Goal: Task Accomplishment & Management: Manage account settings

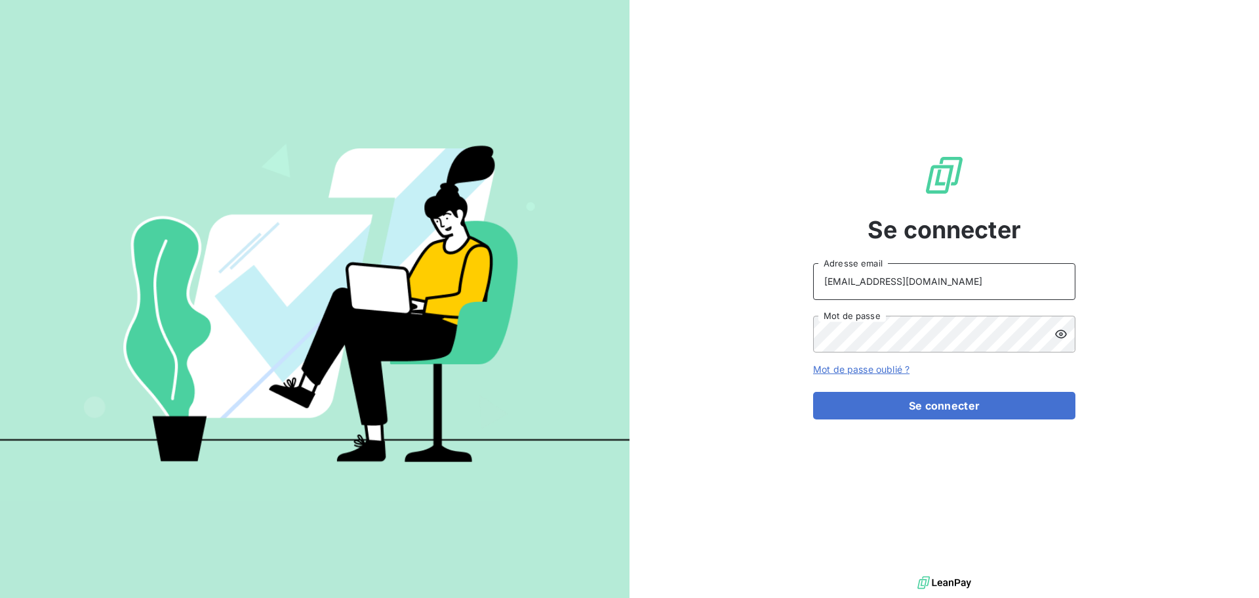
click at [986, 285] on input "[EMAIL_ADDRESS][DOMAIN_NAME]" at bounding box center [944, 281] width 262 height 37
type input "[EMAIL_ADDRESS][DOMAIN_NAME]"
click at [906, 413] on button "Se connecter" at bounding box center [944, 406] width 262 height 28
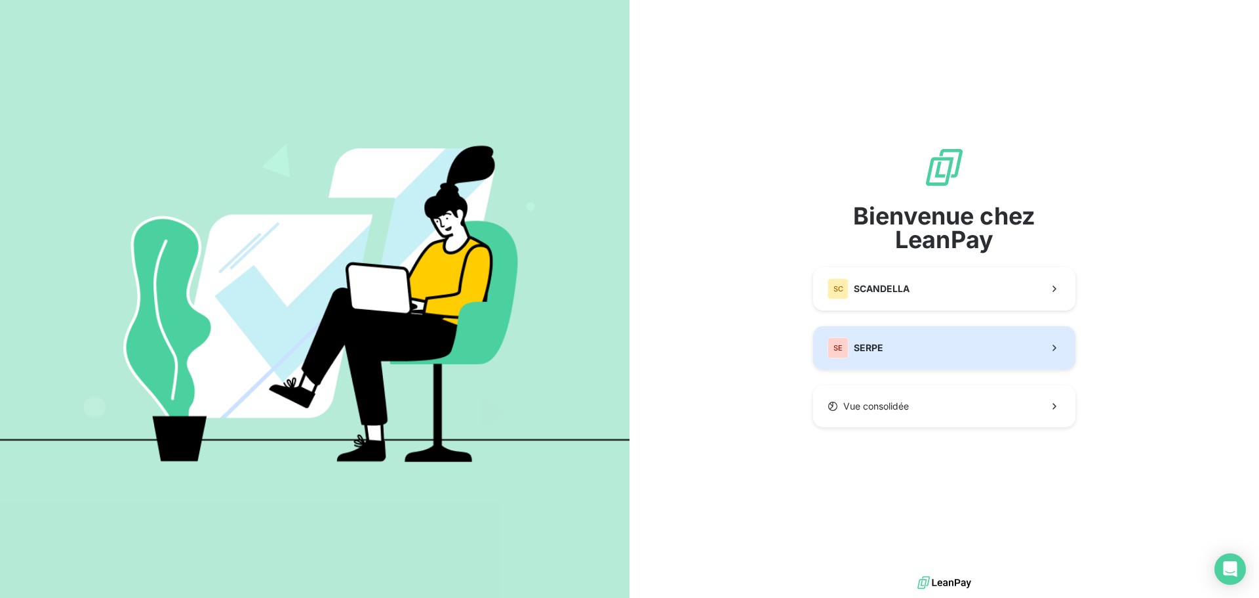
click at [885, 352] on button "SE SERPE" at bounding box center [944, 347] width 262 height 43
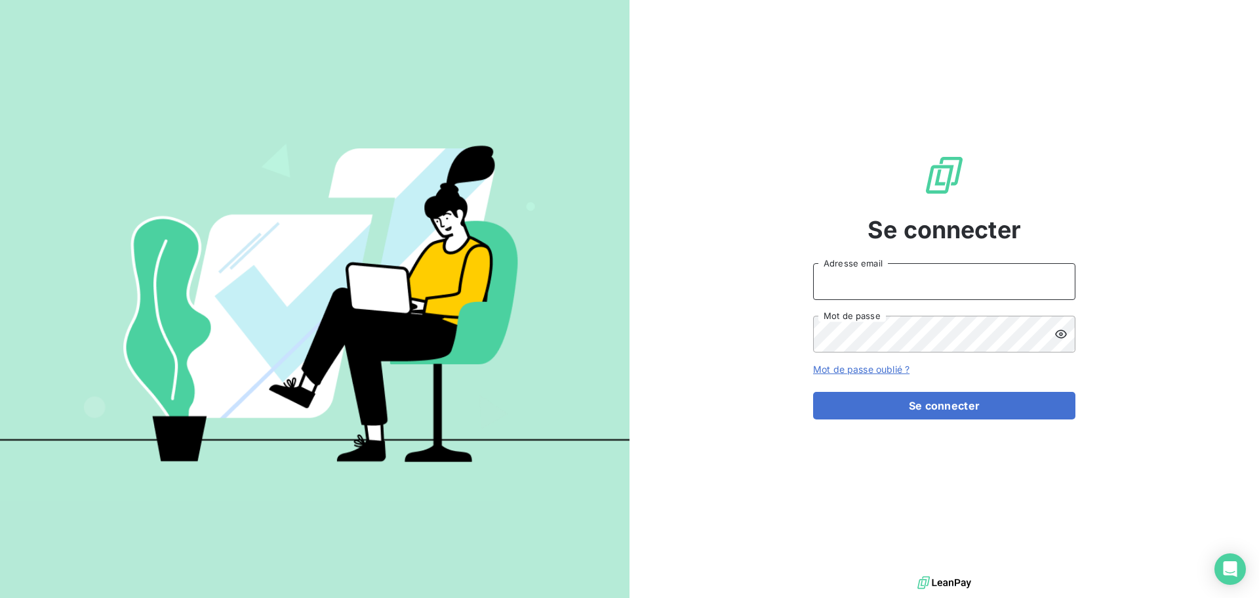
type input "[EMAIL_ADDRESS][DOMAIN_NAME]"
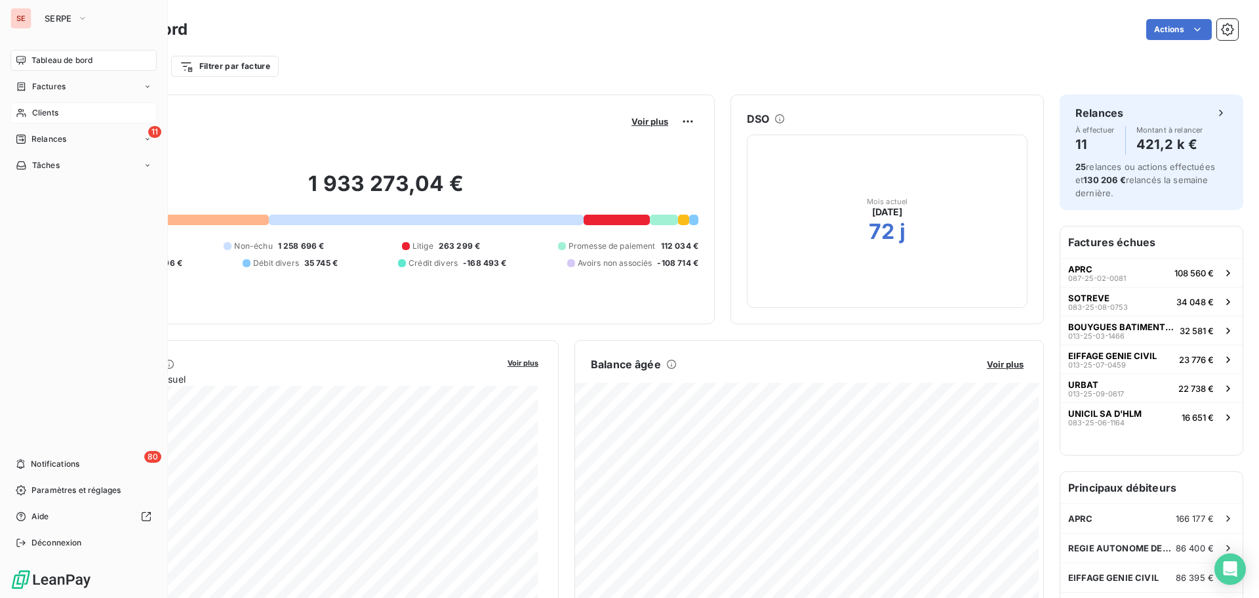
click at [68, 113] on div "Clients" at bounding box center [83, 112] width 146 height 21
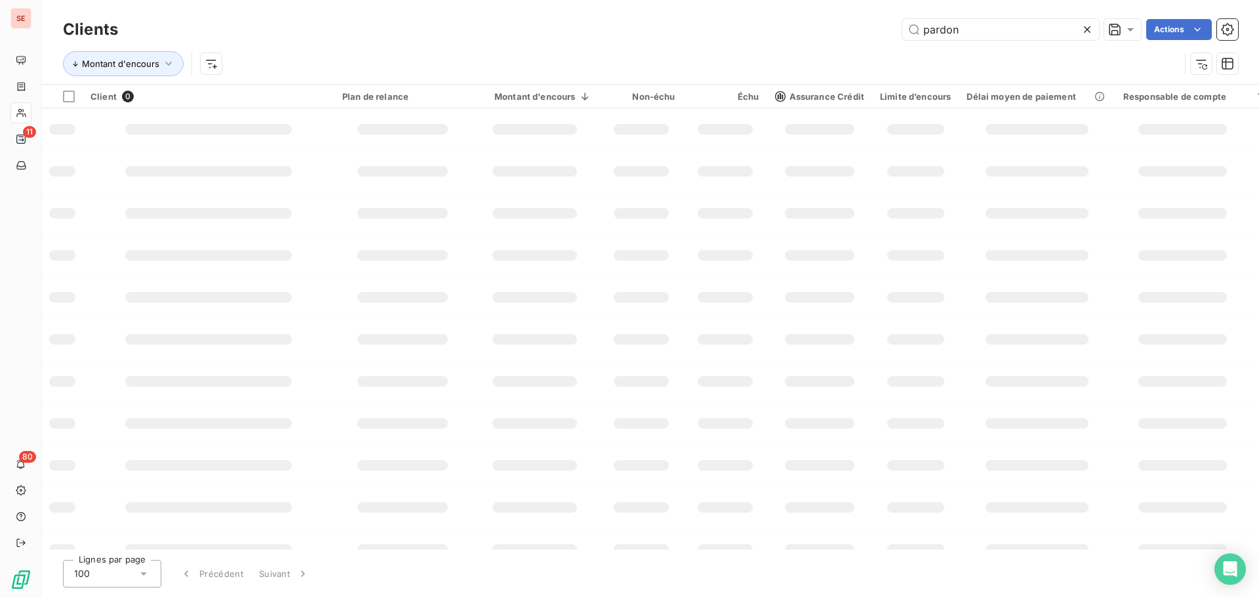
type input "pardon"
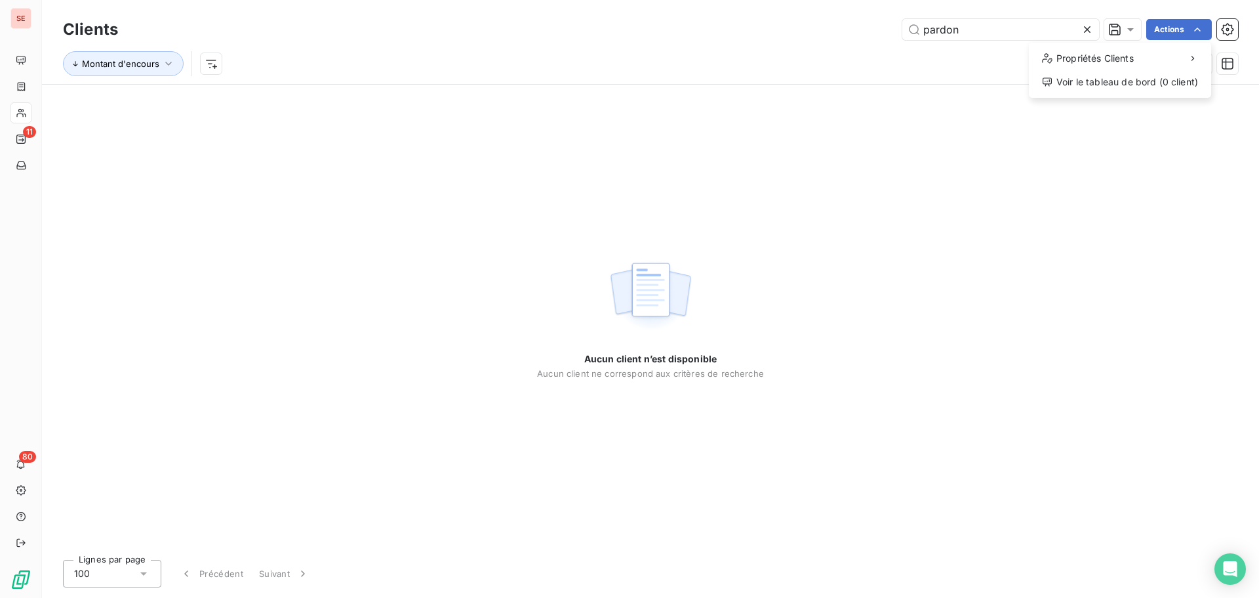
click at [462, 152] on html "SE 11 80 Clients pardon Actions Propriétés Clients Voir le tableau de bord (0 c…" at bounding box center [629, 299] width 1259 height 598
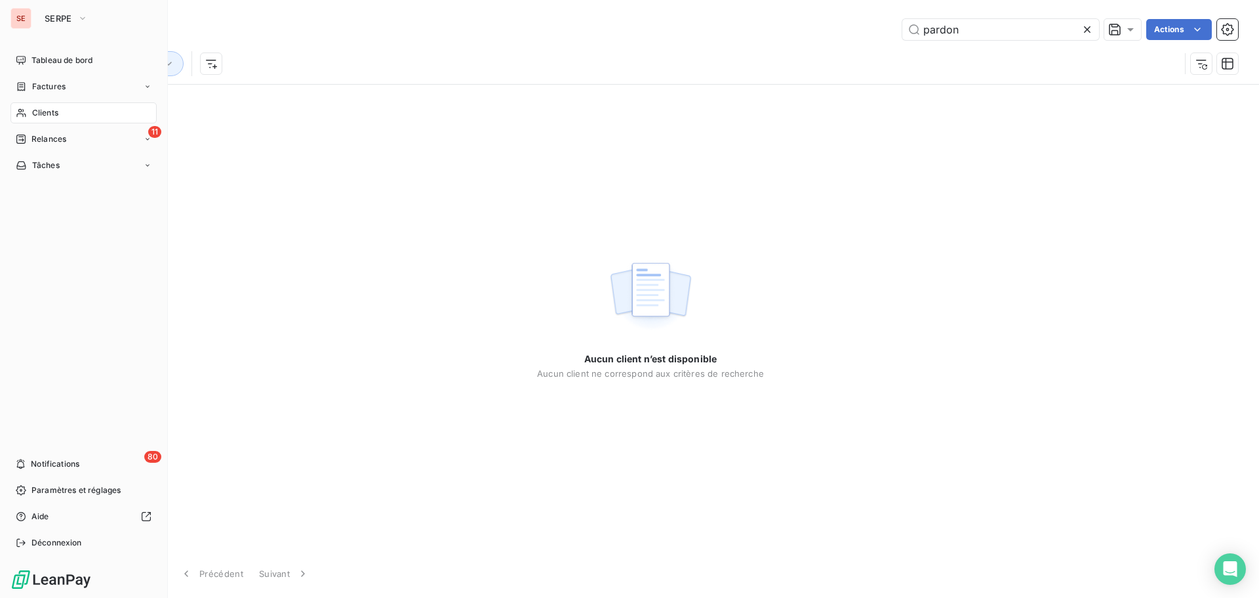
click at [38, 110] on span "Clients" at bounding box center [45, 113] width 26 height 12
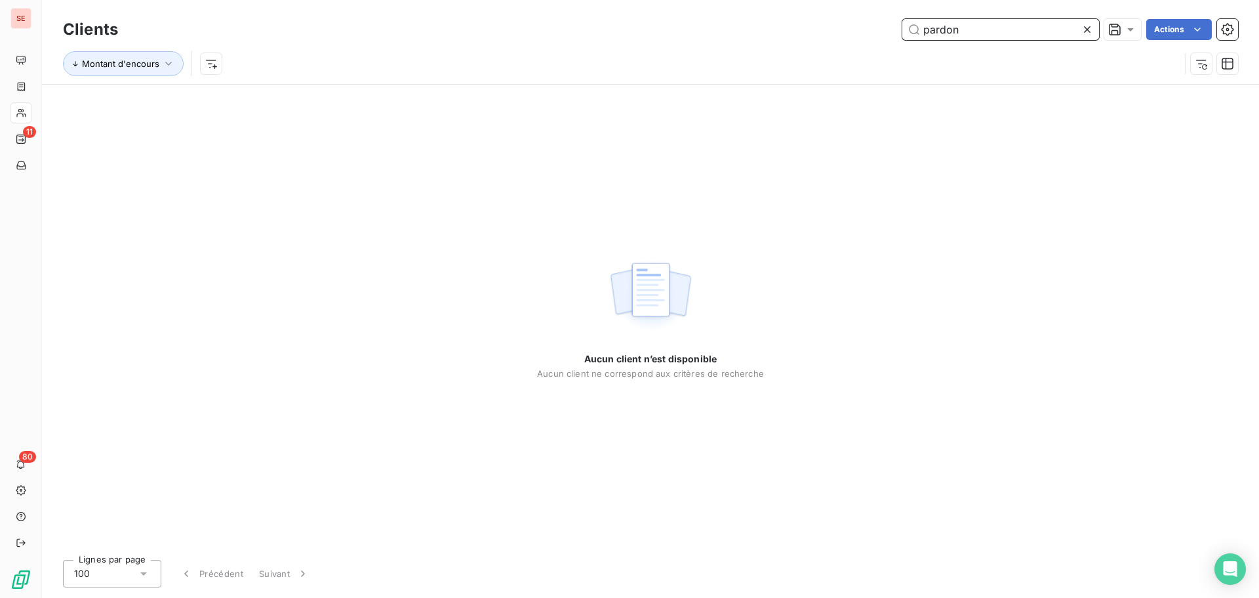
drag, startPoint x: 922, startPoint y: 35, endPoint x: 890, endPoint y: 33, distance: 32.2
click at [891, 36] on div "pardon Actions" at bounding box center [686, 29] width 1105 height 21
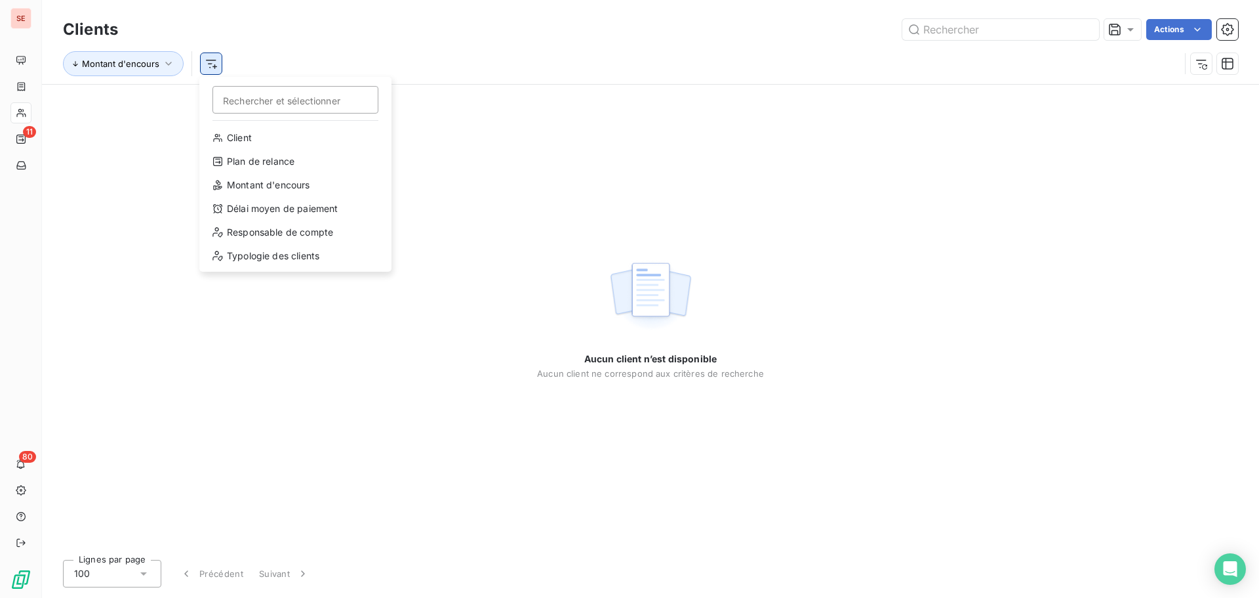
click at [216, 65] on html "SE 11 80 Clients Actions Montant d'encours Rechercher et sélectionner Client Pl…" at bounding box center [629, 299] width 1259 height 598
click at [123, 56] on html "SE 11 80 Clients Actions Montant d'encours Rechercher et sélectionner Client Pl…" at bounding box center [629, 299] width 1259 height 598
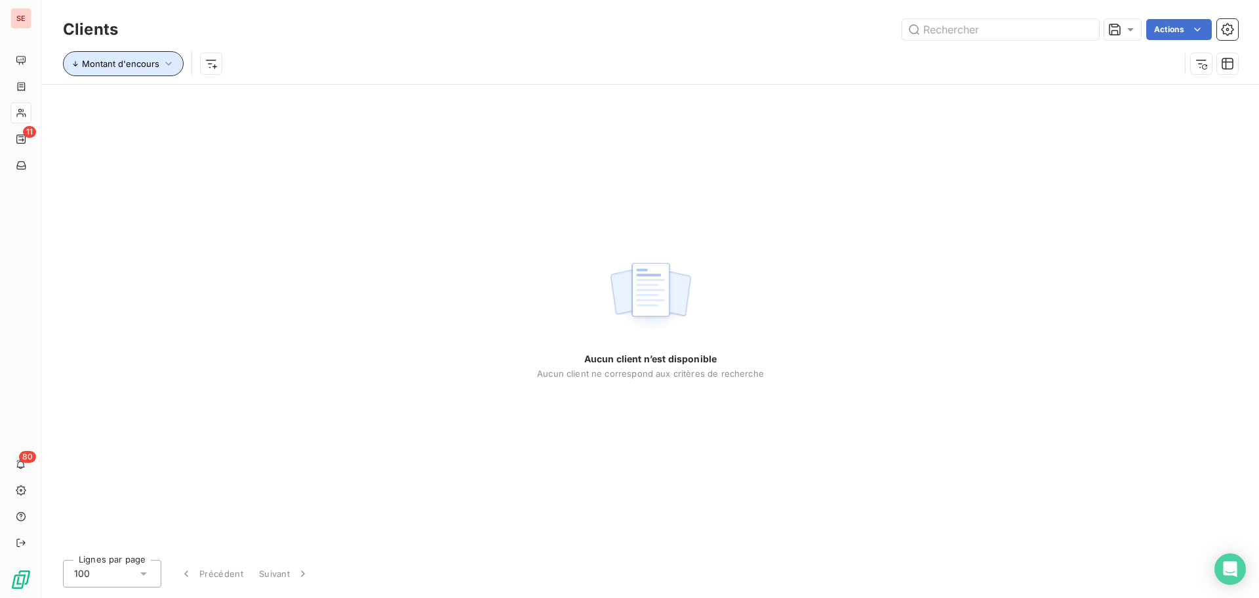
click at [119, 66] on span "Montant d'encours" at bounding box center [120, 63] width 77 height 10
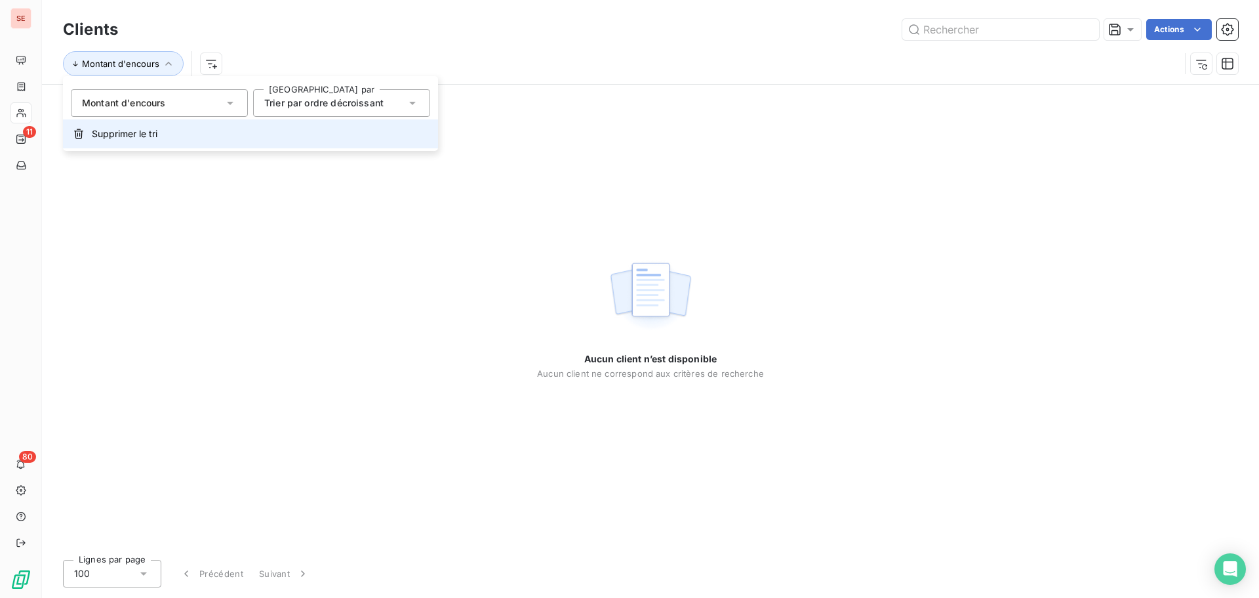
click at [114, 132] on span "Supprimer le tri" at bounding box center [125, 133] width 66 height 13
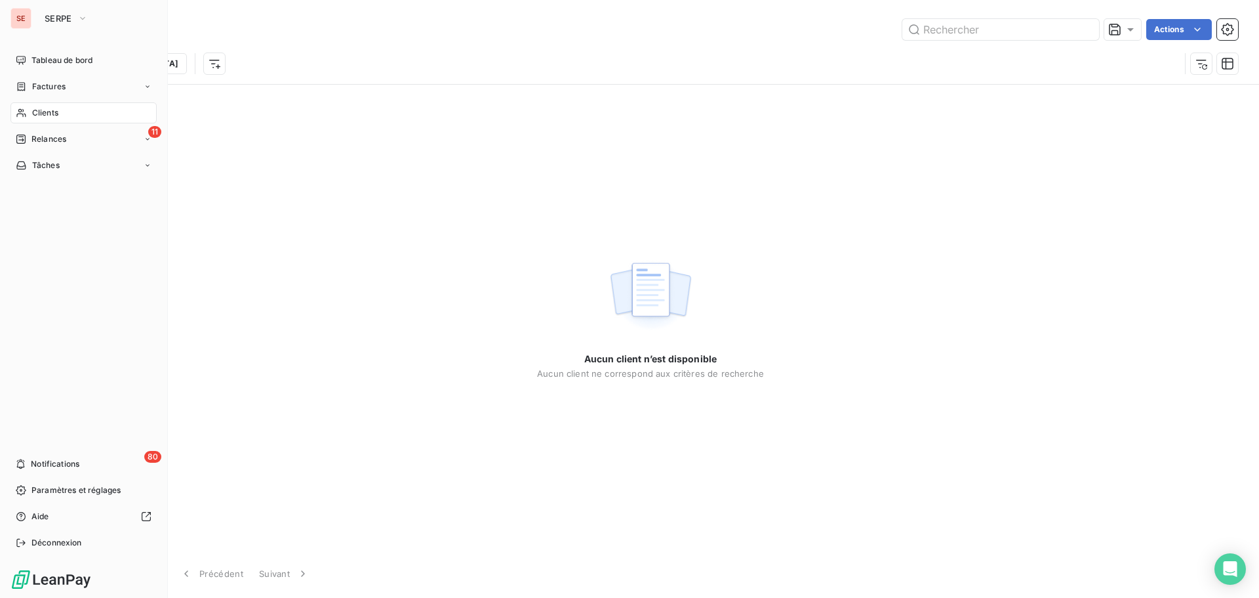
click at [40, 110] on span "Clients" at bounding box center [45, 113] width 26 height 12
click at [64, 114] on div "Clients" at bounding box center [83, 112] width 146 height 21
click at [42, 173] on div "Tâches" at bounding box center [83, 165] width 146 height 21
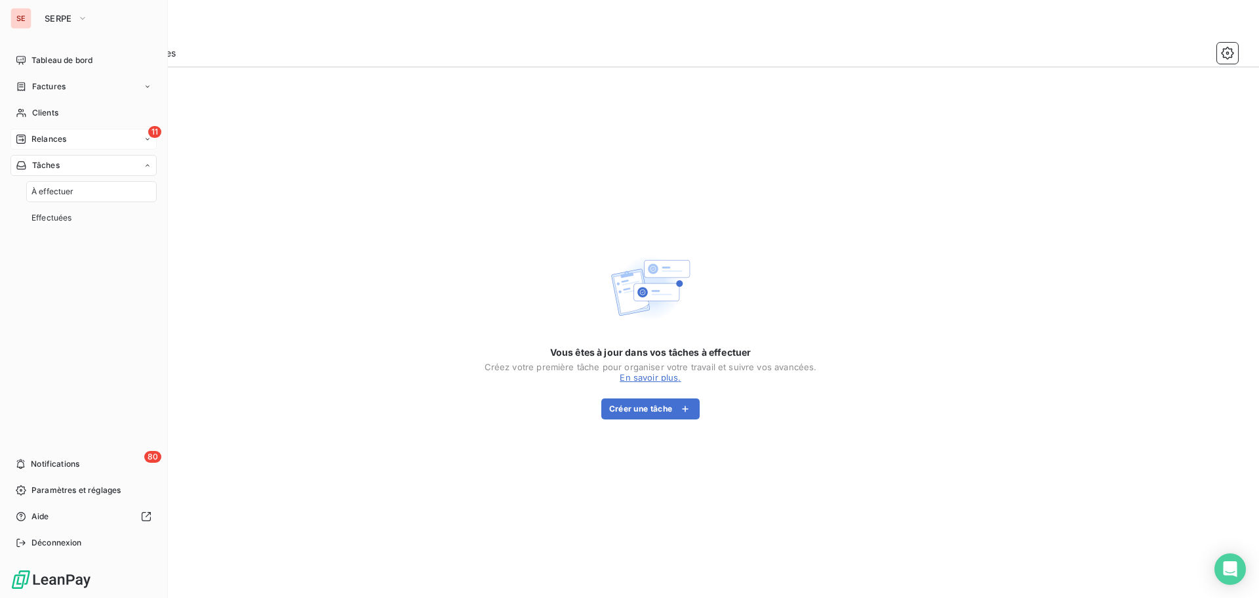
click at [58, 134] on span "Relances" at bounding box center [48, 139] width 35 height 12
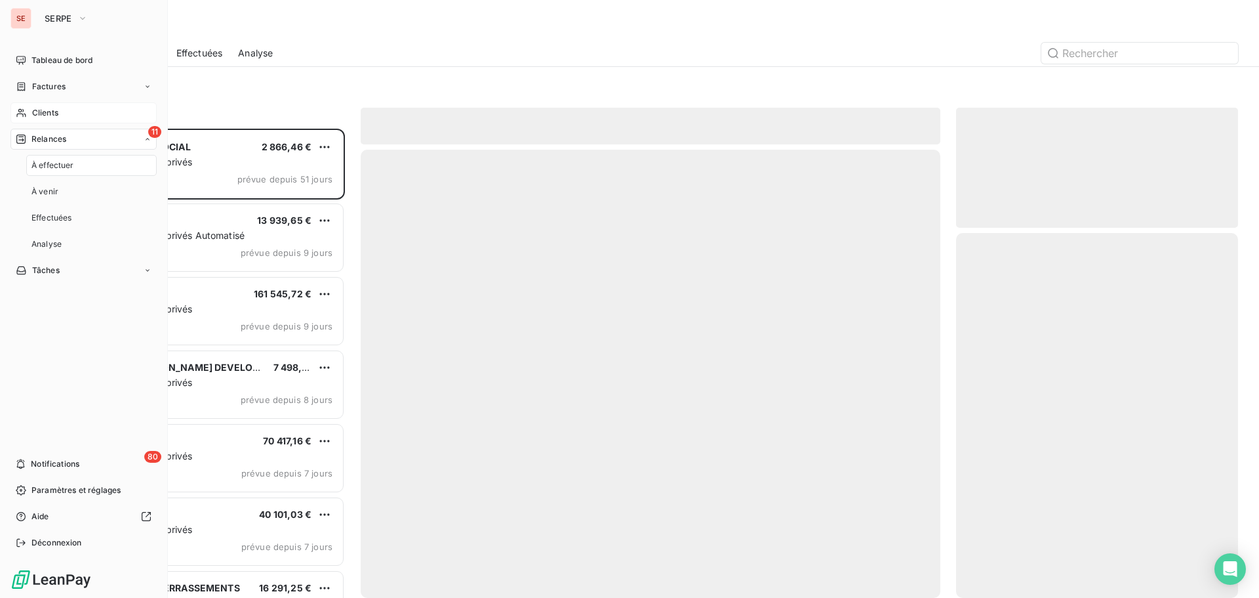
scroll to position [459, 272]
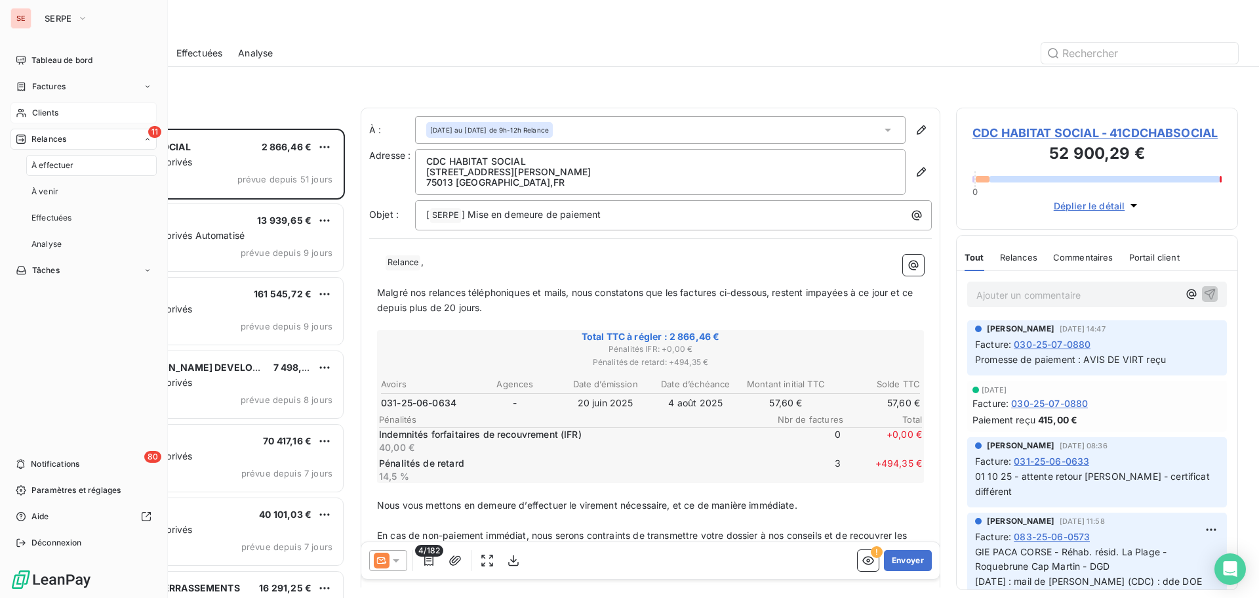
click at [51, 112] on span "Clients" at bounding box center [45, 113] width 26 height 12
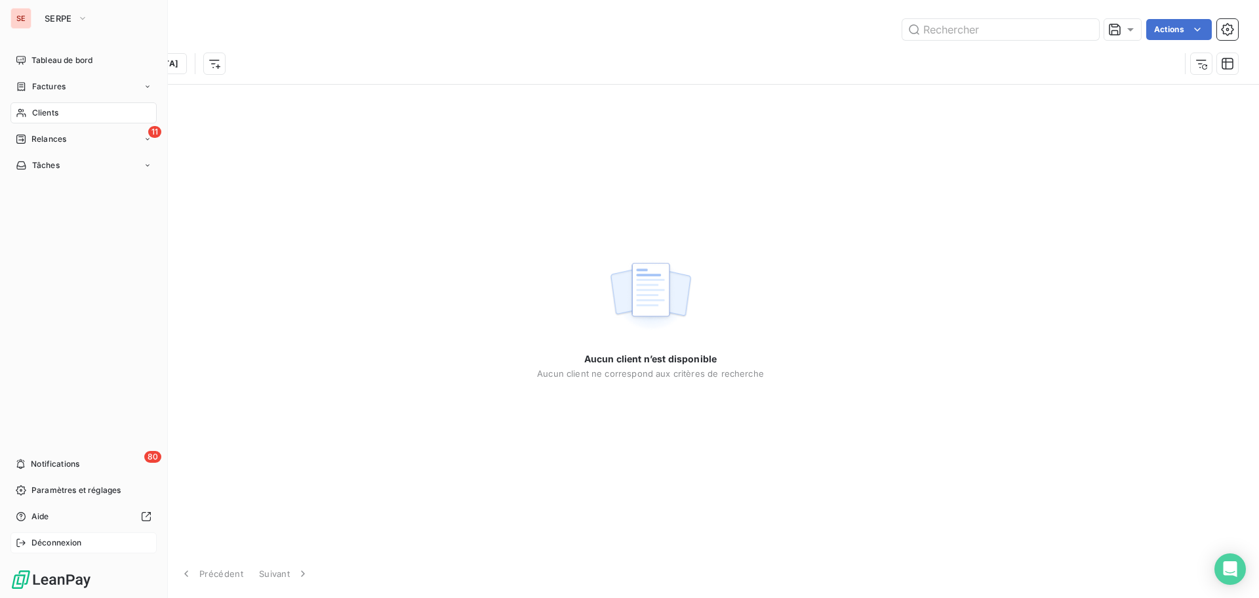
click at [79, 540] on span "Déconnexion" at bounding box center [56, 543] width 51 height 12
